Goal: Task Accomplishment & Management: Complete application form

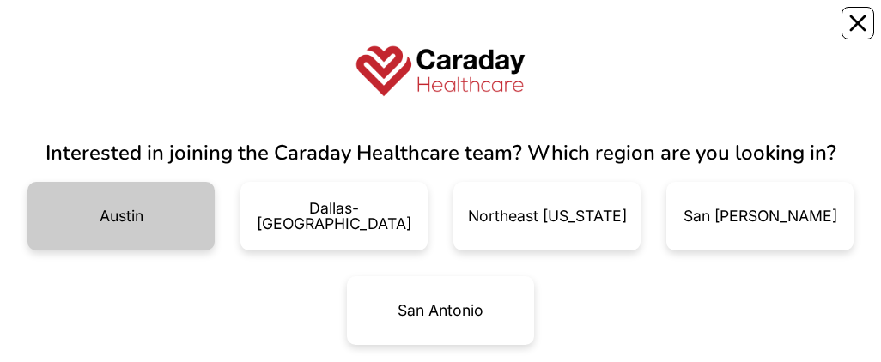
click at [121, 226] on div "Austin" at bounding box center [120, 216] width 187 height 69
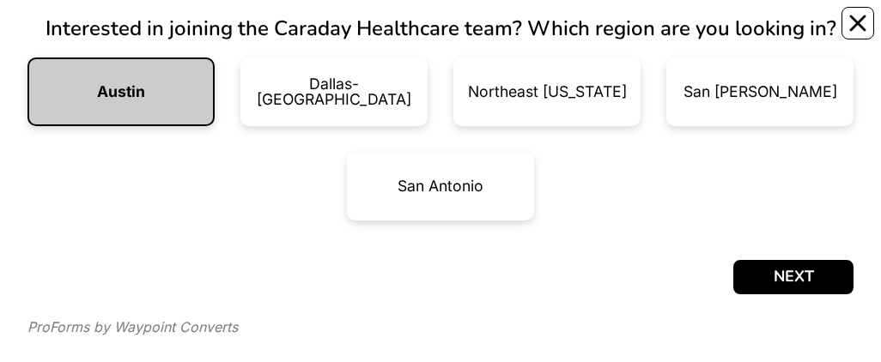
scroll to position [173, 0]
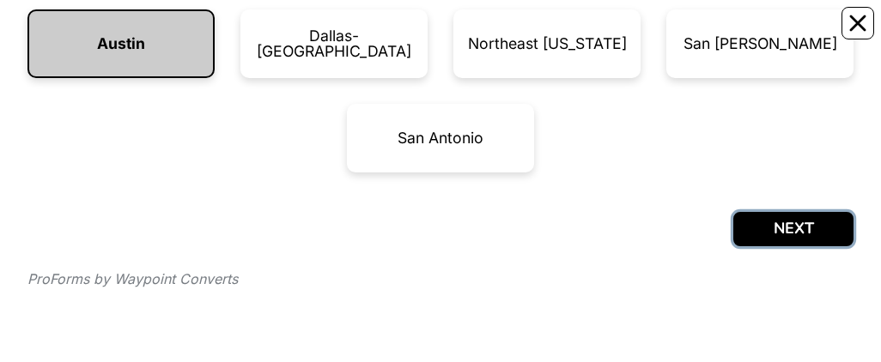
click at [786, 238] on button "NEXT" at bounding box center [793, 229] width 120 height 34
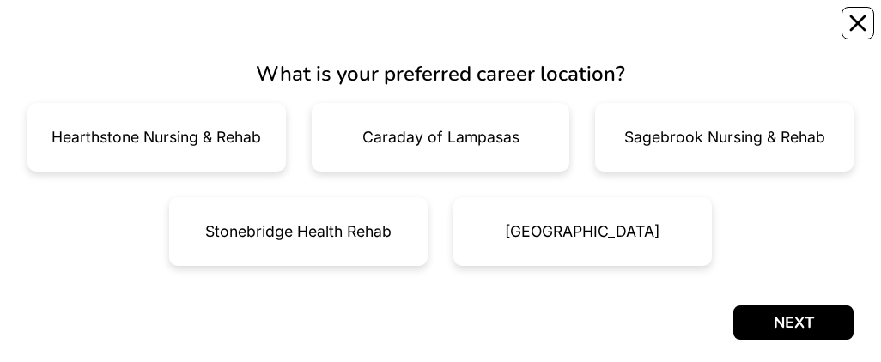
click at [478, 310] on div at bounding box center [440, 323] width 826 height 34
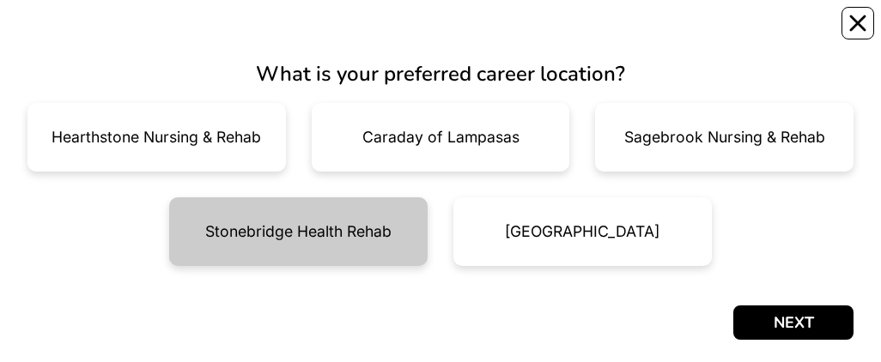
click at [326, 247] on div "Stonebridge Health Rehab" at bounding box center [298, 231] width 258 height 69
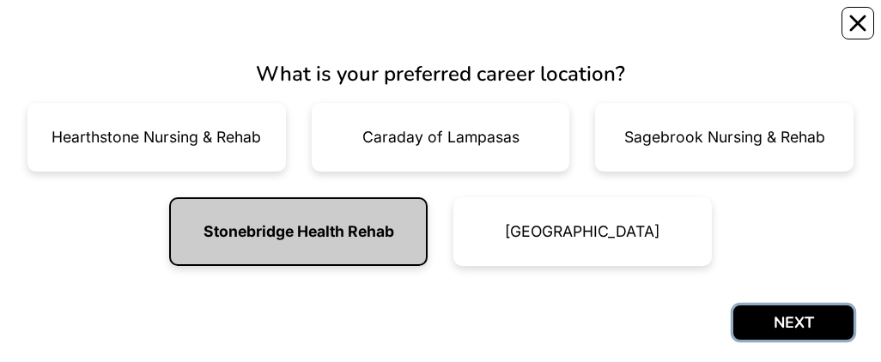
click at [789, 324] on button "NEXT" at bounding box center [793, 323] width 120 height 34
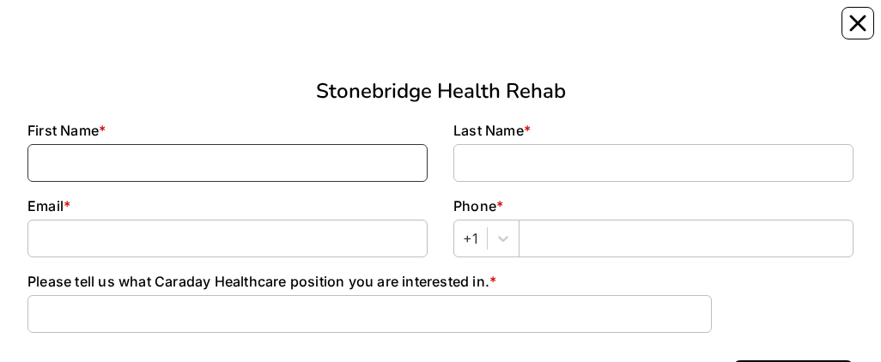
click at [335, 162] on input at bounding box center [227, 163] width 400 height 38
type input "Milagros"
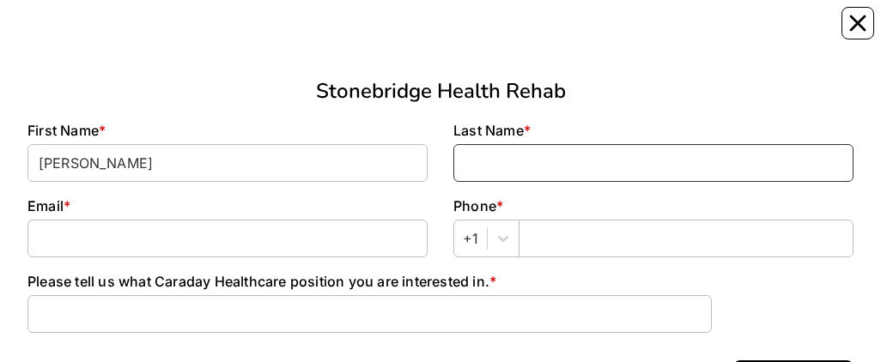
type input "Noesi"
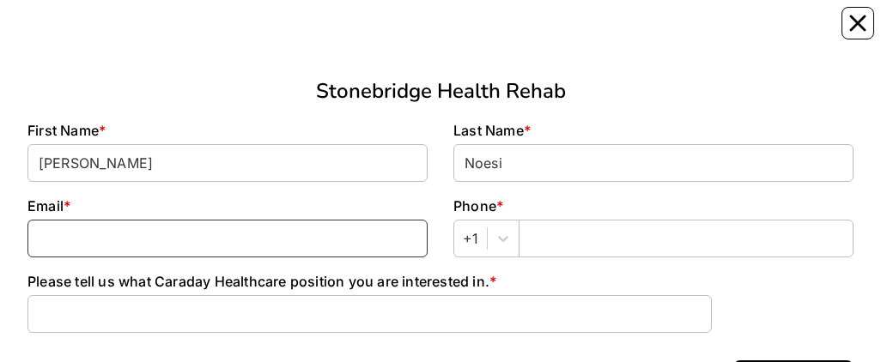
type input "milagros.noesi63@gmail.com"
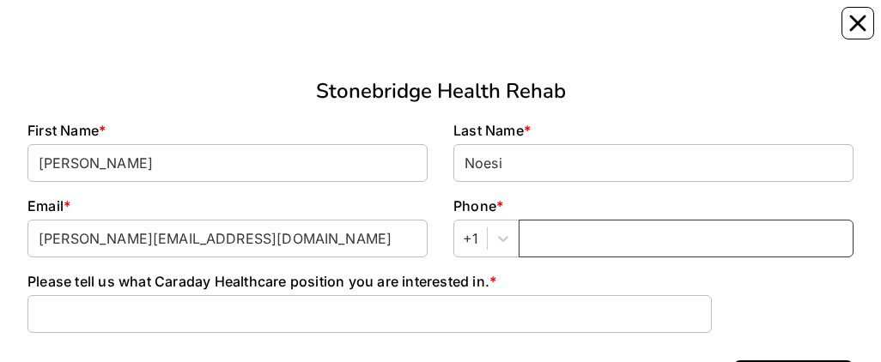
click at [556, 245] on input "text" at bounding box center [686, 239] width 335 height 38
type input "7"
click at [542, 237] on input "7" at bounding box center [686, 239] width 335 height 38
click at [531, 238] on input "text" at bounding box center [686, 239] width 335 height 38
click at [580, 239] on input "1-832-" at bounding box center [686, 239] width 335 height 38
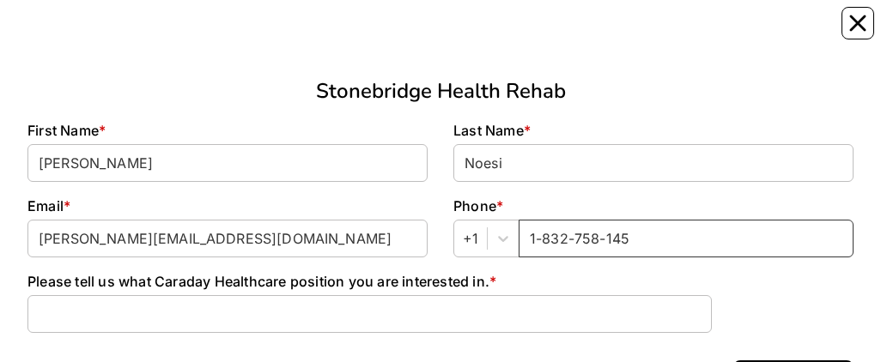
type input "1-832-758-145"
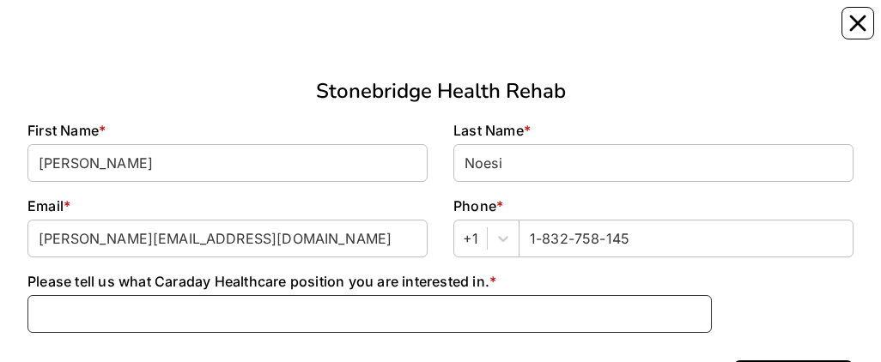
click at [527, 319] on input at bounding box center [369, 314] width 684 height 38
click at [182, 324] on input at bounding box center [369, 314] width 684 height 38
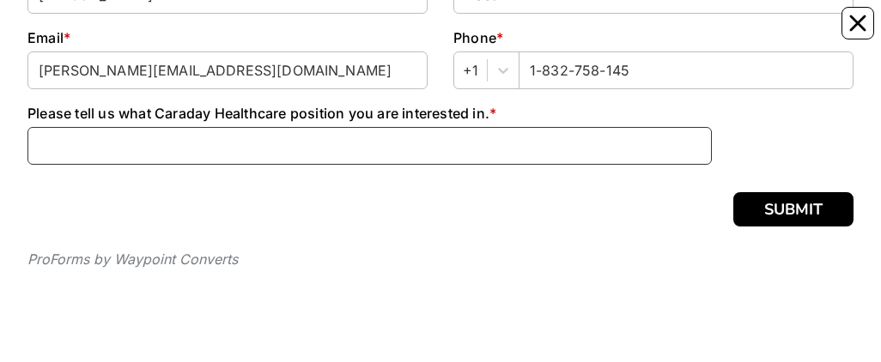
scroll to position [191, 0]
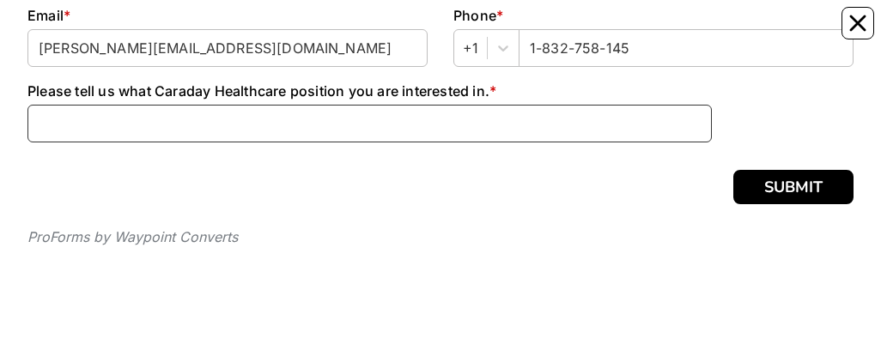
click at [272, 115] on input at bounding box center [369, 124] width 684 height 38
click at [76, 125] on input "Care" at bounding box center [369, 124] width 684 height 38
click at [69, 124] on input "Care" at bounding box center [369, 124] width 684 height 38
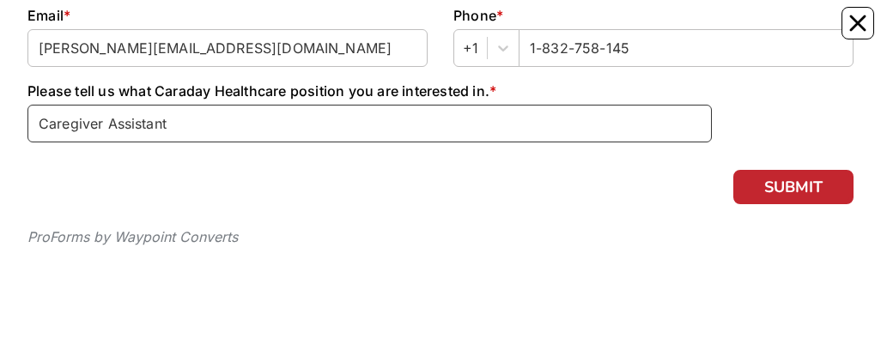
type input "Caregiver Assistant"
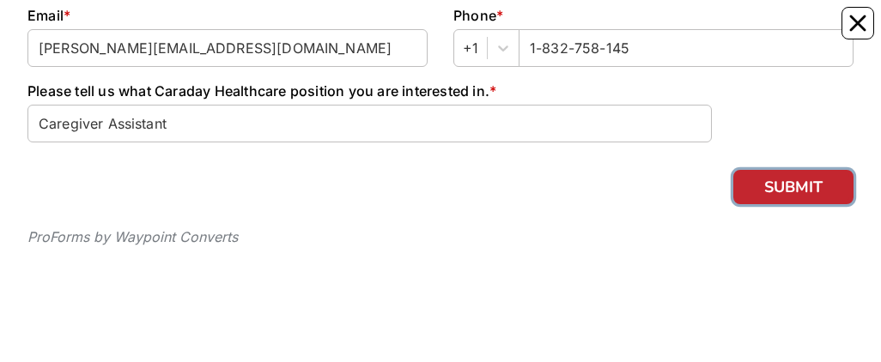
click at [790, 178] on button "SUBMIT" at bounding box center [793, 187] width 120 height 34
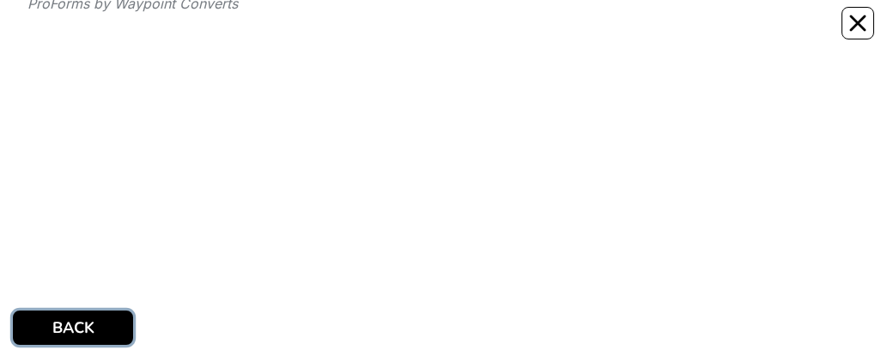
click at [82, 325] on button "BACK" at bounding box center [73, 328] width 120 height 34
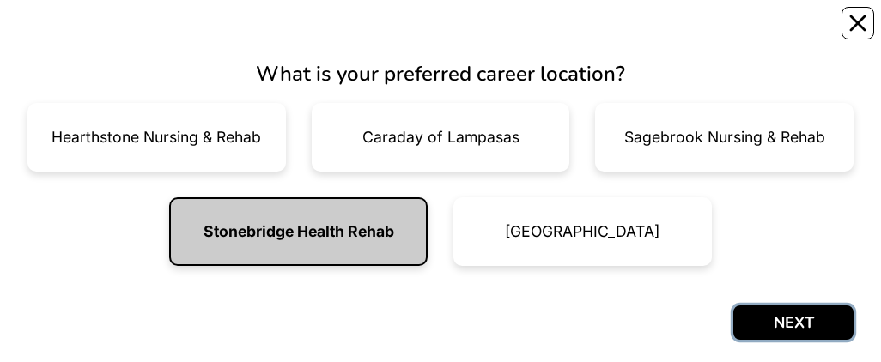
click at [798, 327] on button "NEXT" at bounding box center [793, 323] width 120 height 34
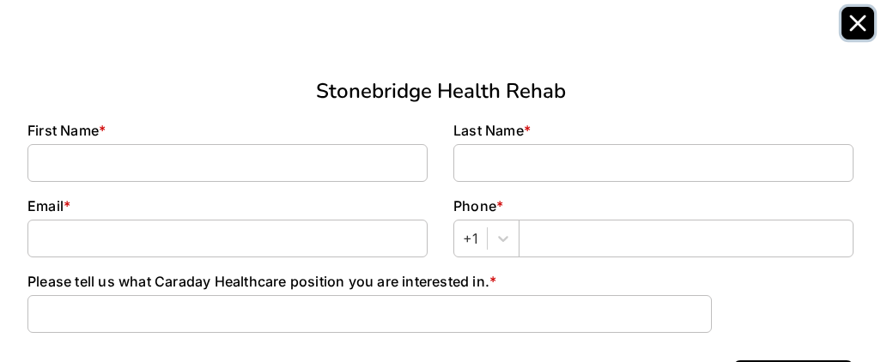
click at [861, 24] on icon "Close" at bounding box center [857, 23] width 17 height 17
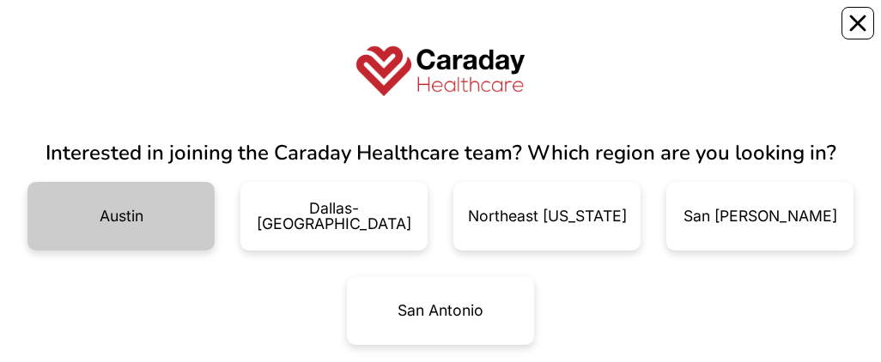
click at [139, 222] on div "Austin" at bounding box center [122, 216] width 44 height 15
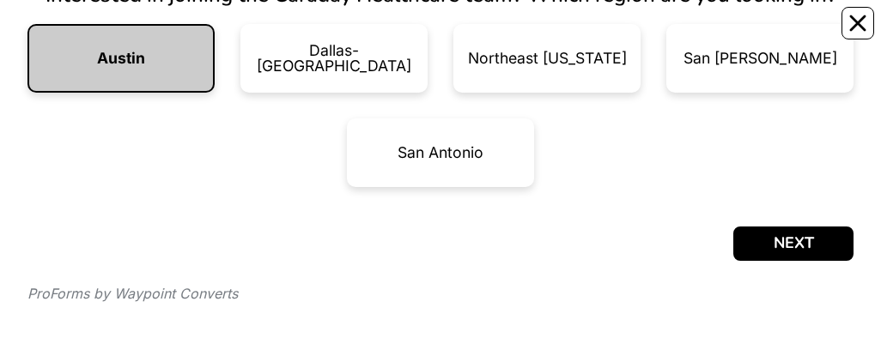
scroll to position [173, 0]
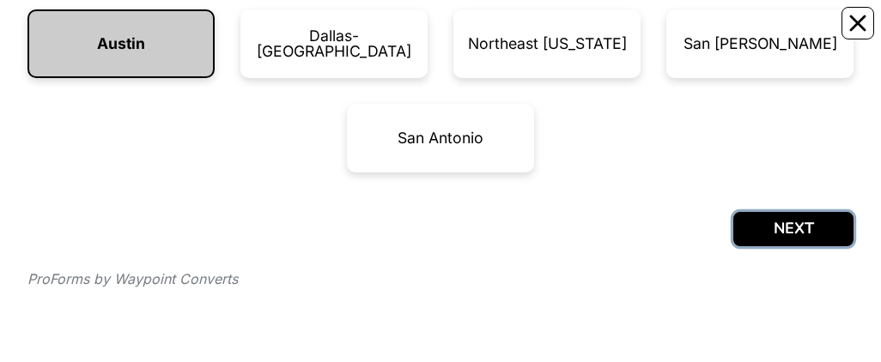
click at [800, 224] on button "NEXT" at bounding box center [793, 229] width 120 height 34
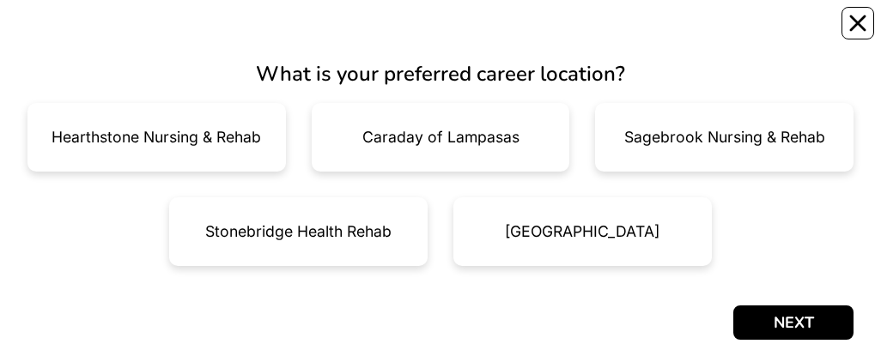
click at [800, 224] on div "Hearthstone Nursing & Rehab Caraday of Lampasas Sagebrook Nursing & Rehab Stone…" at bounding box center [441, 197] width 852 height 189
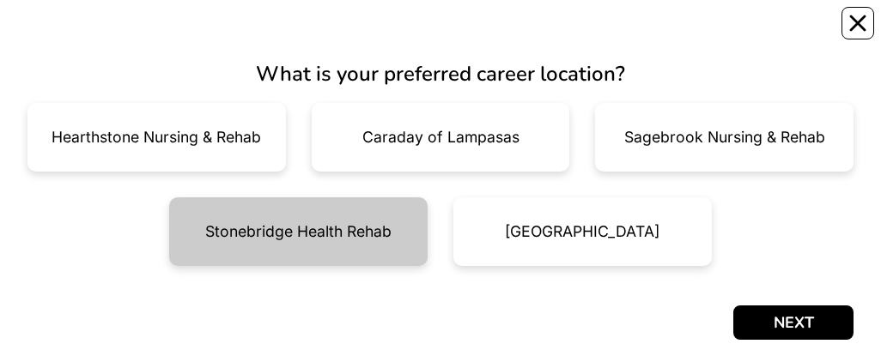
click at [353, 230] on div "Stonebridge Health Rehab" at bounding box center [298, 231] width 186 height 15
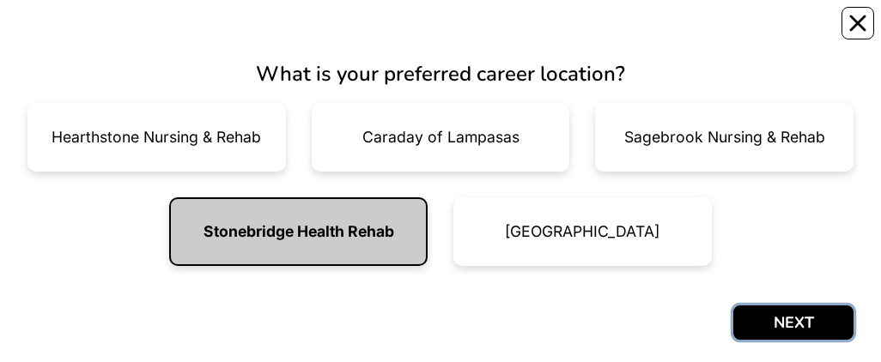
click at [766, 324] on button "NEXT" at bounding box center [793, 323] width 120 height 34
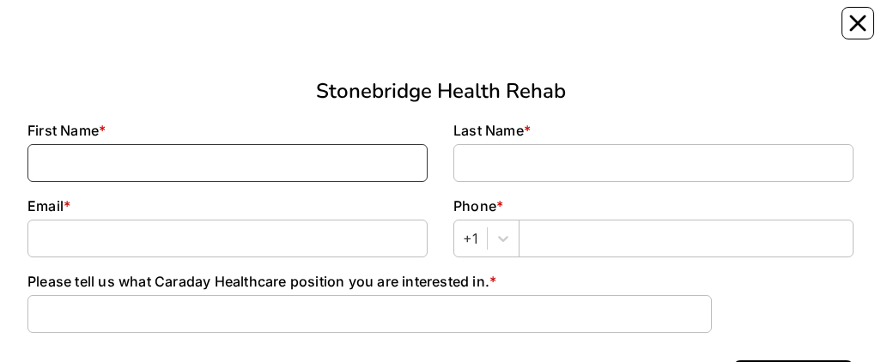
click at [306, 159] on input at bounding box center [227, 163] width 400 height 38
click at [256, 161] on input at bounding box center [227, 163] width 400 height 38
type input "Juan"
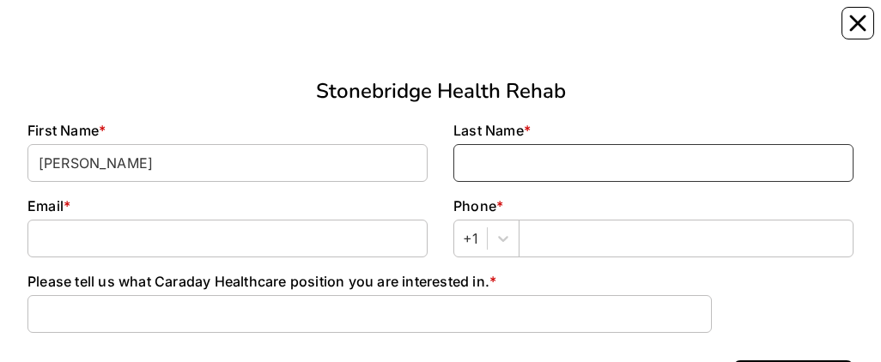
type input "Lopez"
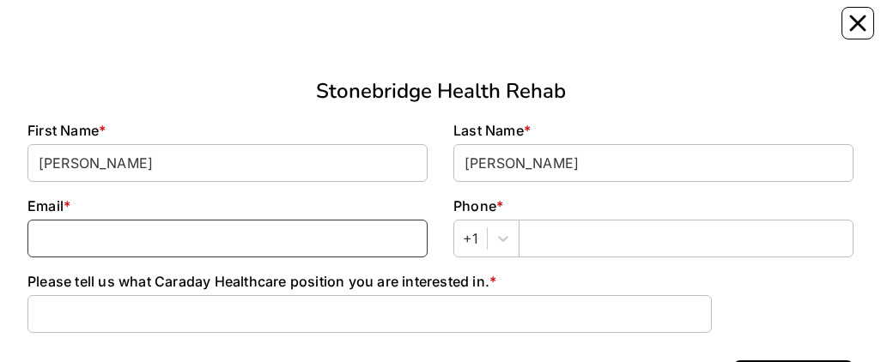
type input "juanlopezaponte@icloud.com"
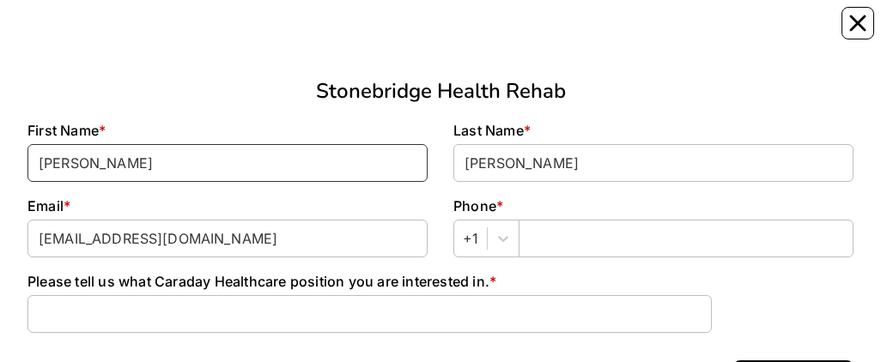
click at [280, 162] on input "Juan" at bounding box center [227, 163] width 400 height 38
type input "J"
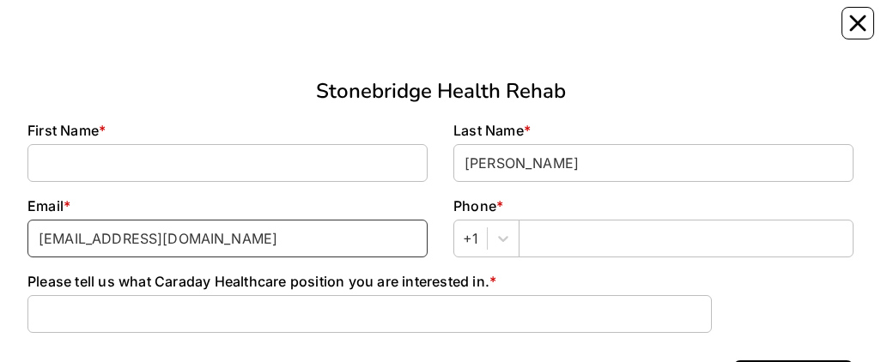
click at [252, 243] on input "juanlopezaponte@icloud.com" at bounding box center [227, 239] width 400 height 38
type input "j"
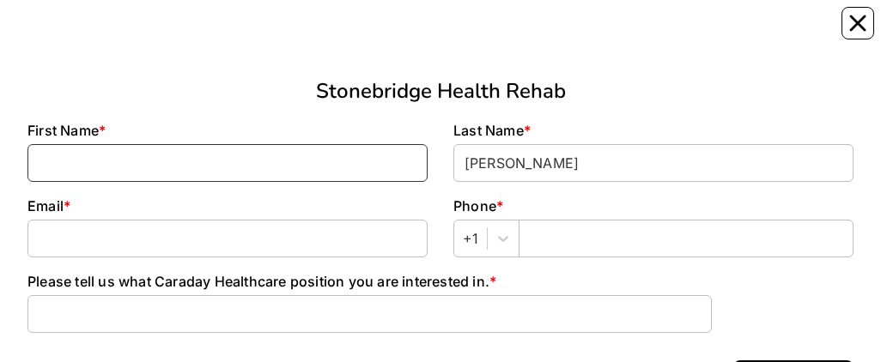
click at [264, 171] on input at bounding box center [227, 163] width 400 height 38
type input "Juan"
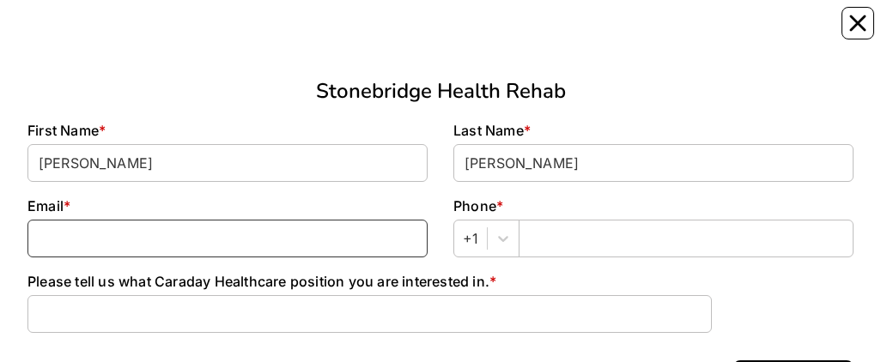
type input "juanlopezaponte726@gmail.com"
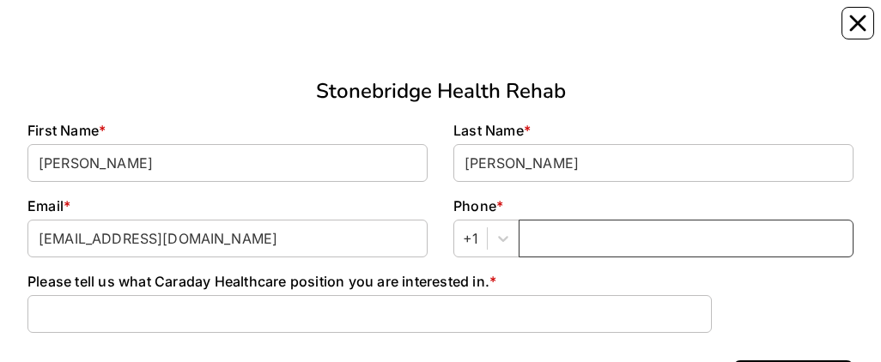
click at [536, 240] on input "text" at bounding box center [686, 239] width 335 height 38
click at [585, 235] on input "737270" at bounding box center [686, 239] width 335 height 38
type input "737-270-2231"
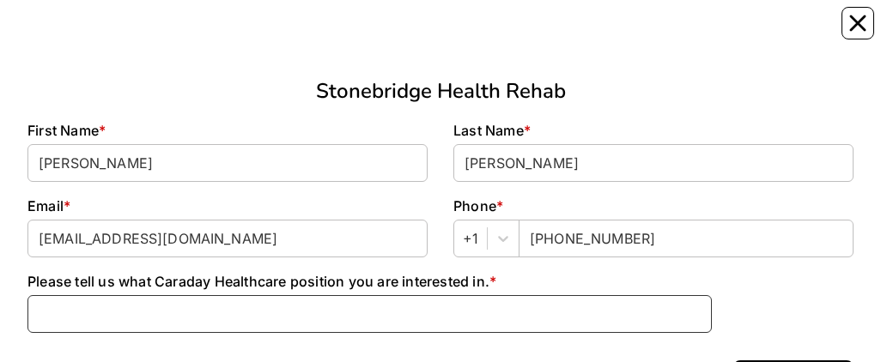
click at [164, 316] on input at bounding box center [369, 314] width 684 height 38
click at [112, 312] on input "Caregiver" at bounding box center [369, 314] width 684 height 38
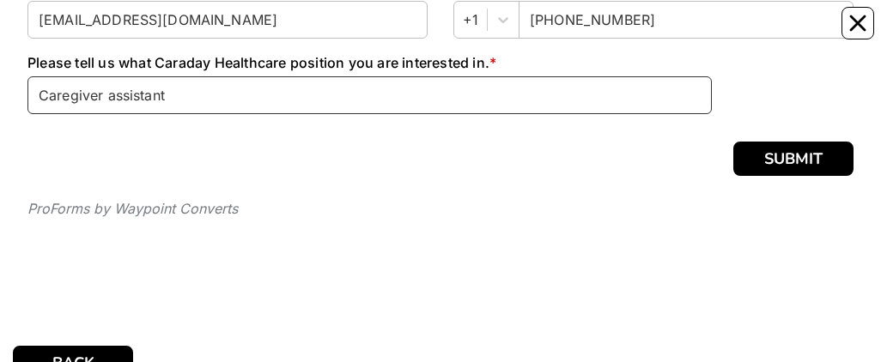
scroll to position [221, 0]
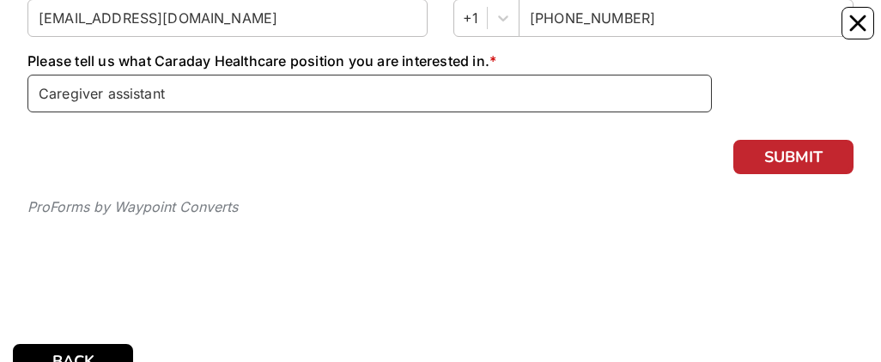
type input "Caregiver assistant"
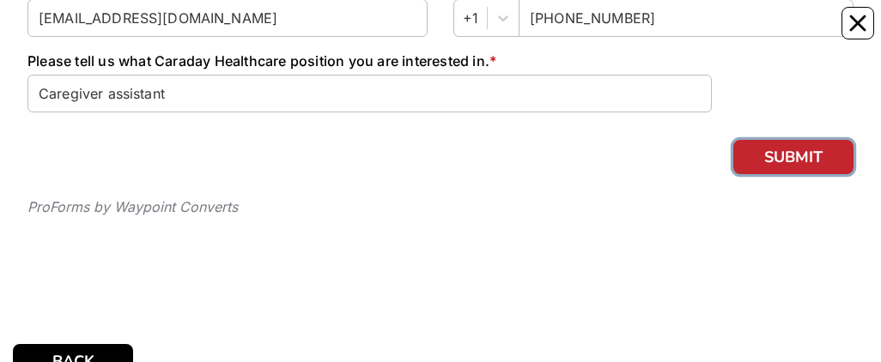
click at [809, 160] on button "SUBMIT" at bounding box center [793, 157] width 120 height 34
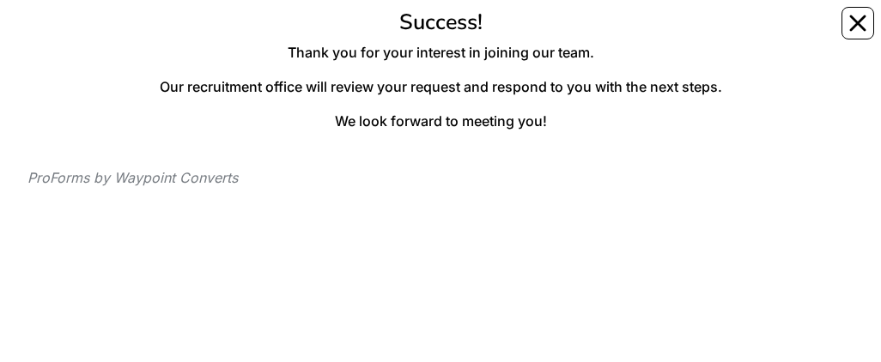
scroll to position [32, 0]
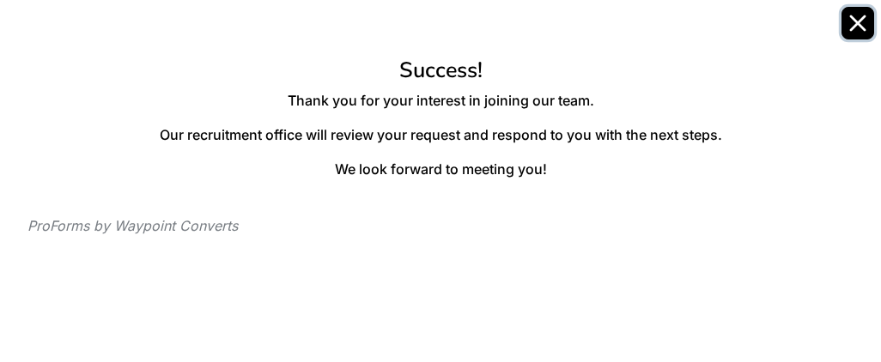
click at [855, 25] on icon "Close" at bounding box center [858, 23] width 14 height 14
